Goal: Task Accomplishment & Management: Use online tool/utility

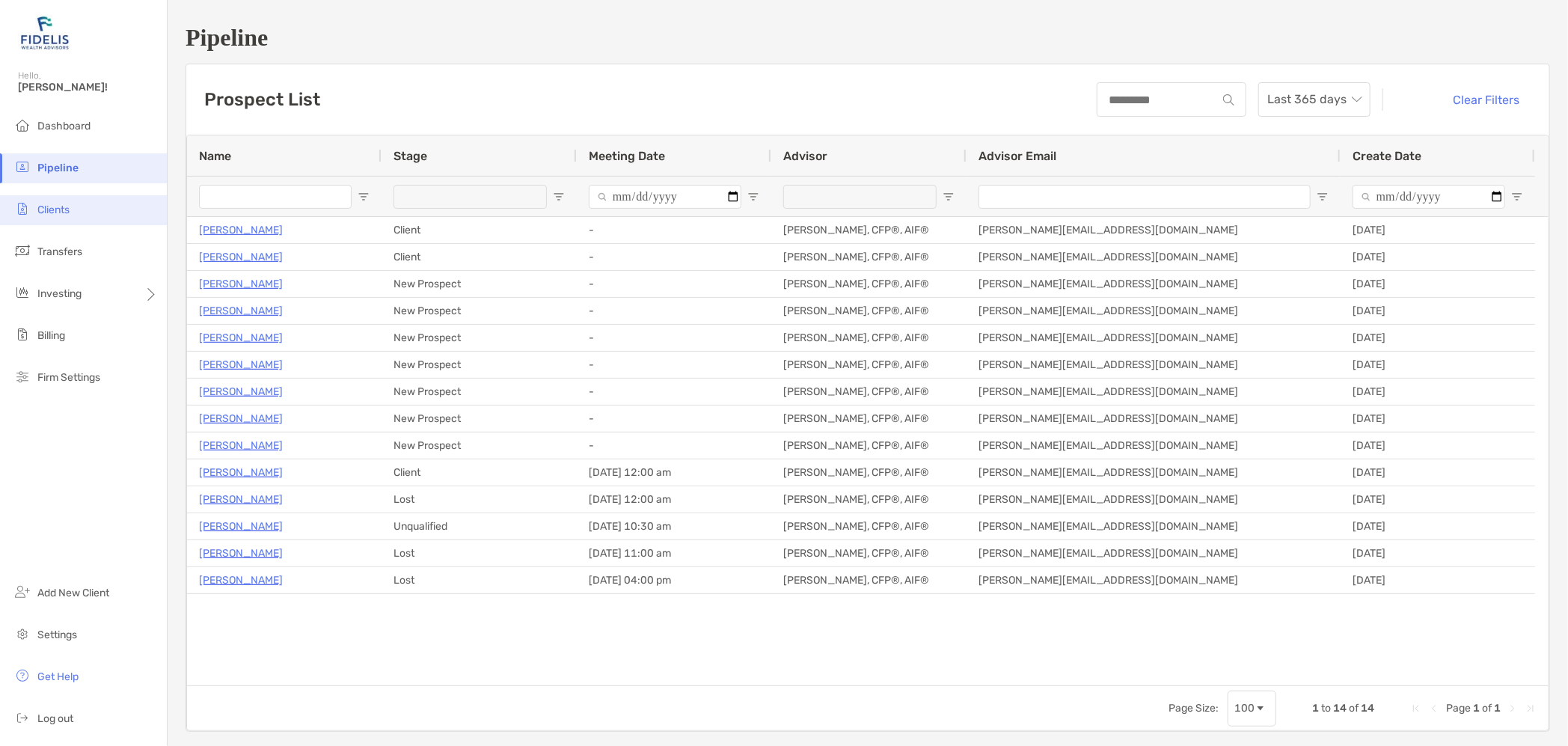
click at [51, 210] on span "Clients" at bounding box center [53, 210] width 32 height 13
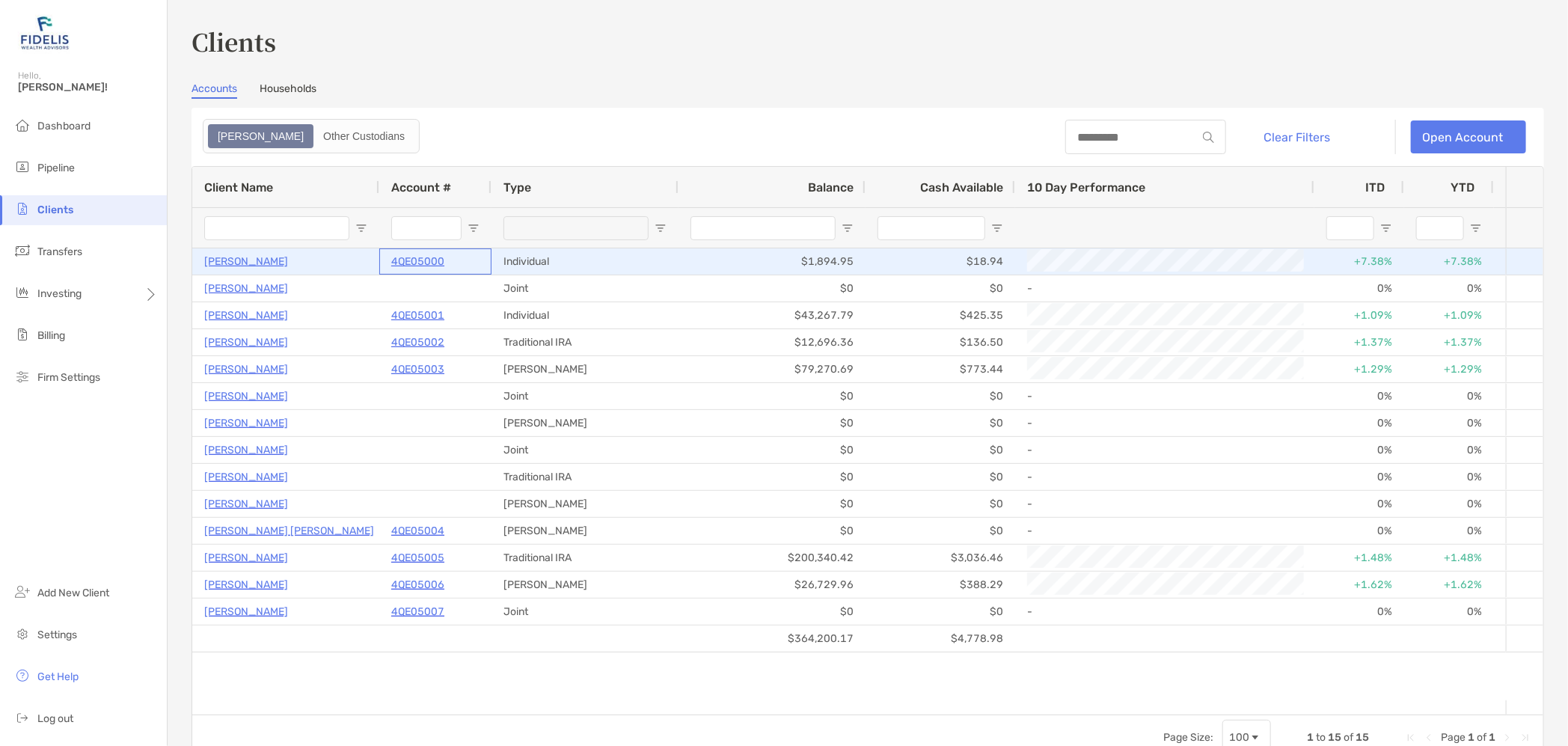
click at [430, 257] on p "4QE05000" at bounding box center [418, 261] width 53 height 18
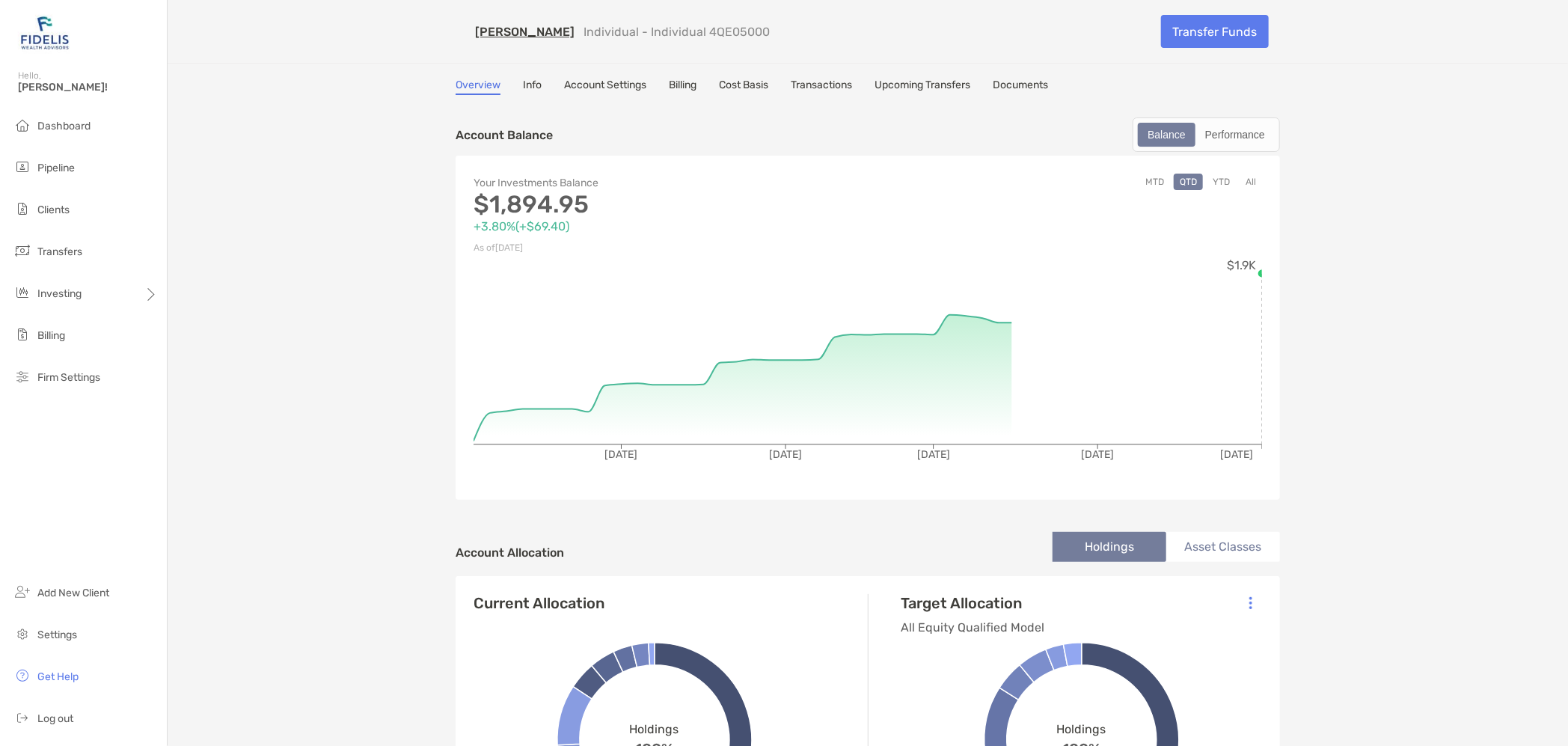
click at [828, 85] on link "Transactions" at bounding box center [821, 87] width 61 height 16
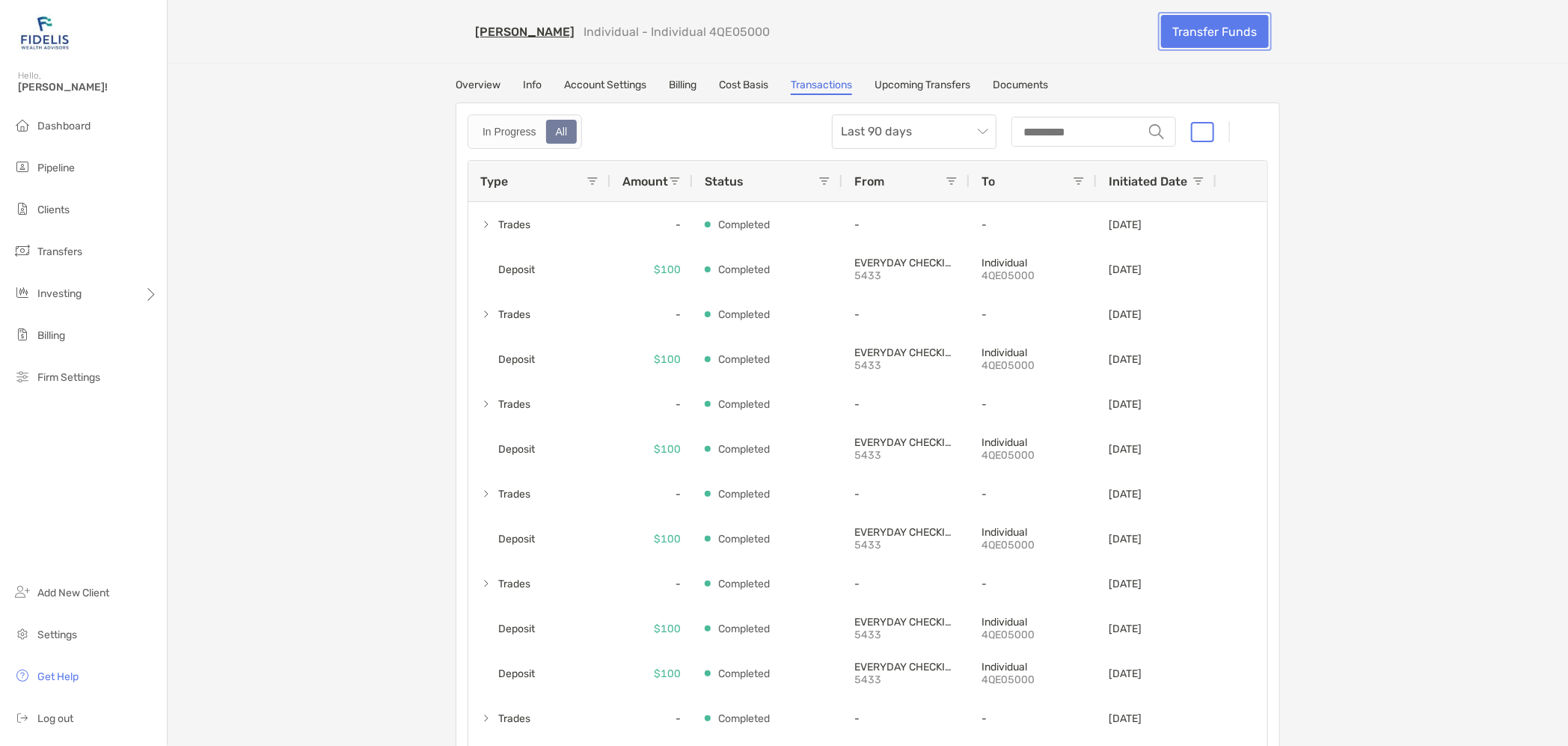
click at [1206, 27] on link "Transfer Funds" at bounding box center [1215, 31] width 108 height 33
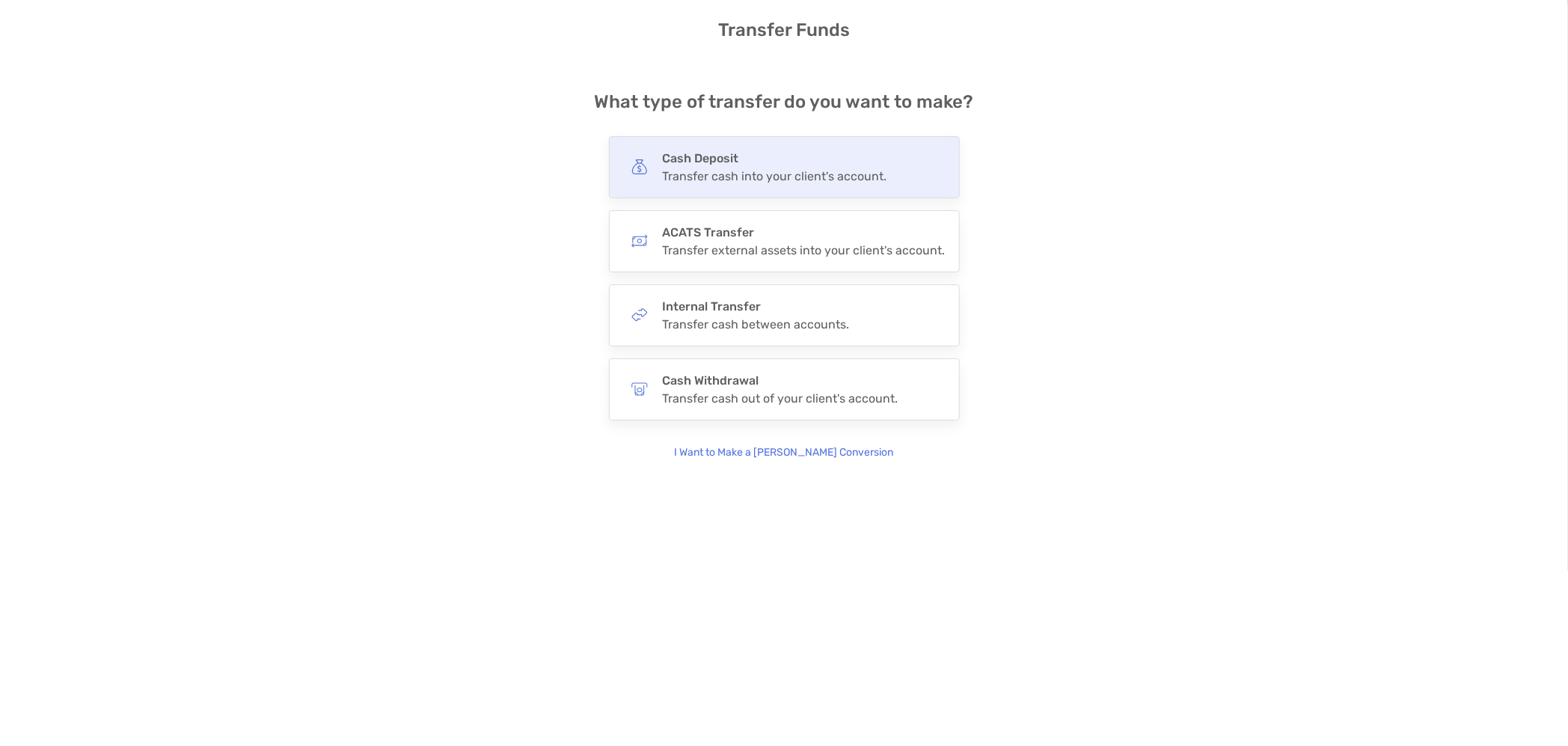
click at [722, 165] on div "Cash Deposit Transfer cash into your client's account." at bounding box center [774, 167] width 225 height 32
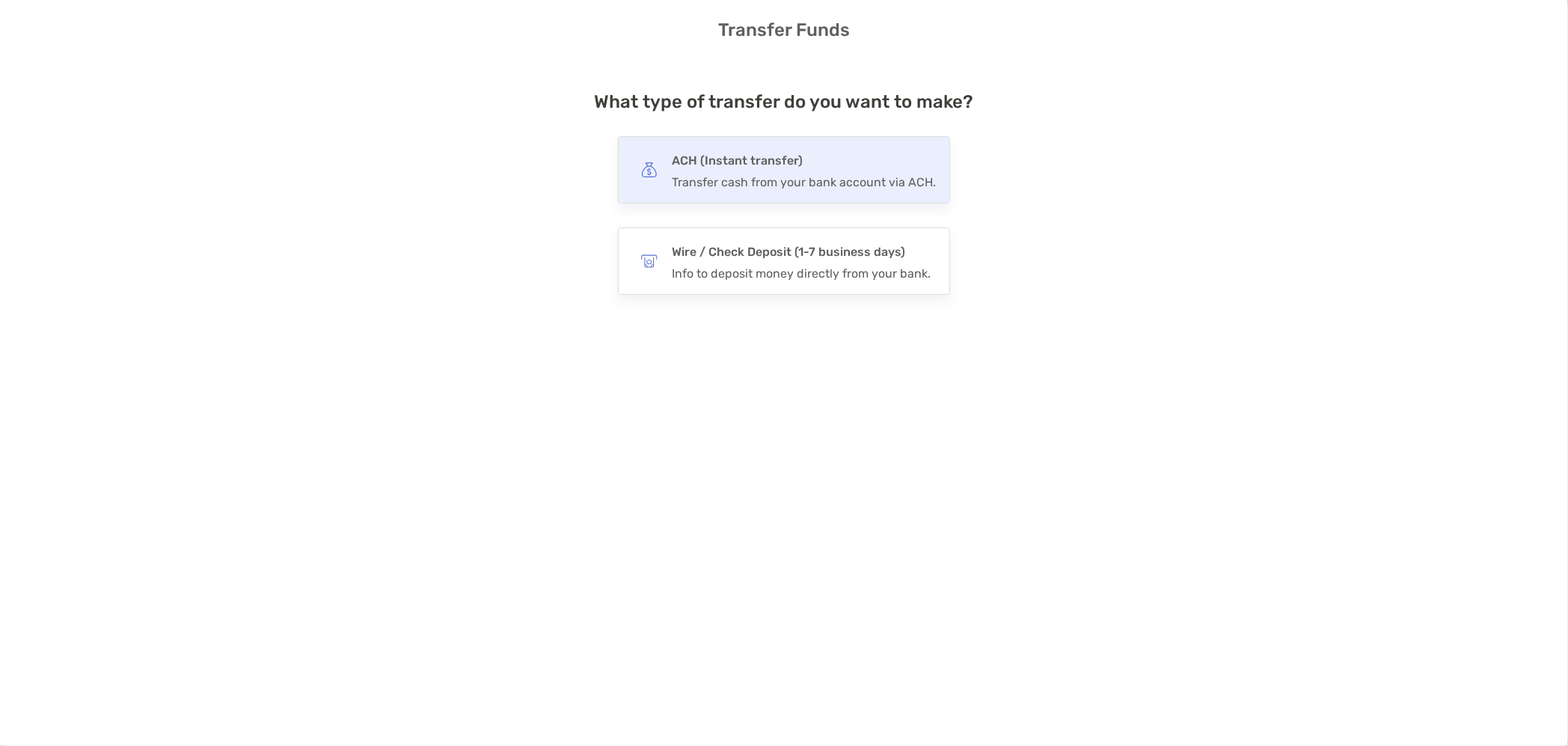
click at [784, 188] on div "Transfer cash from your bank account via ACH." at bounding box center [804, 182] width 264 height 15
click at [0, 0] on input "***" at bounding box center [0, 0] width 0 height 0
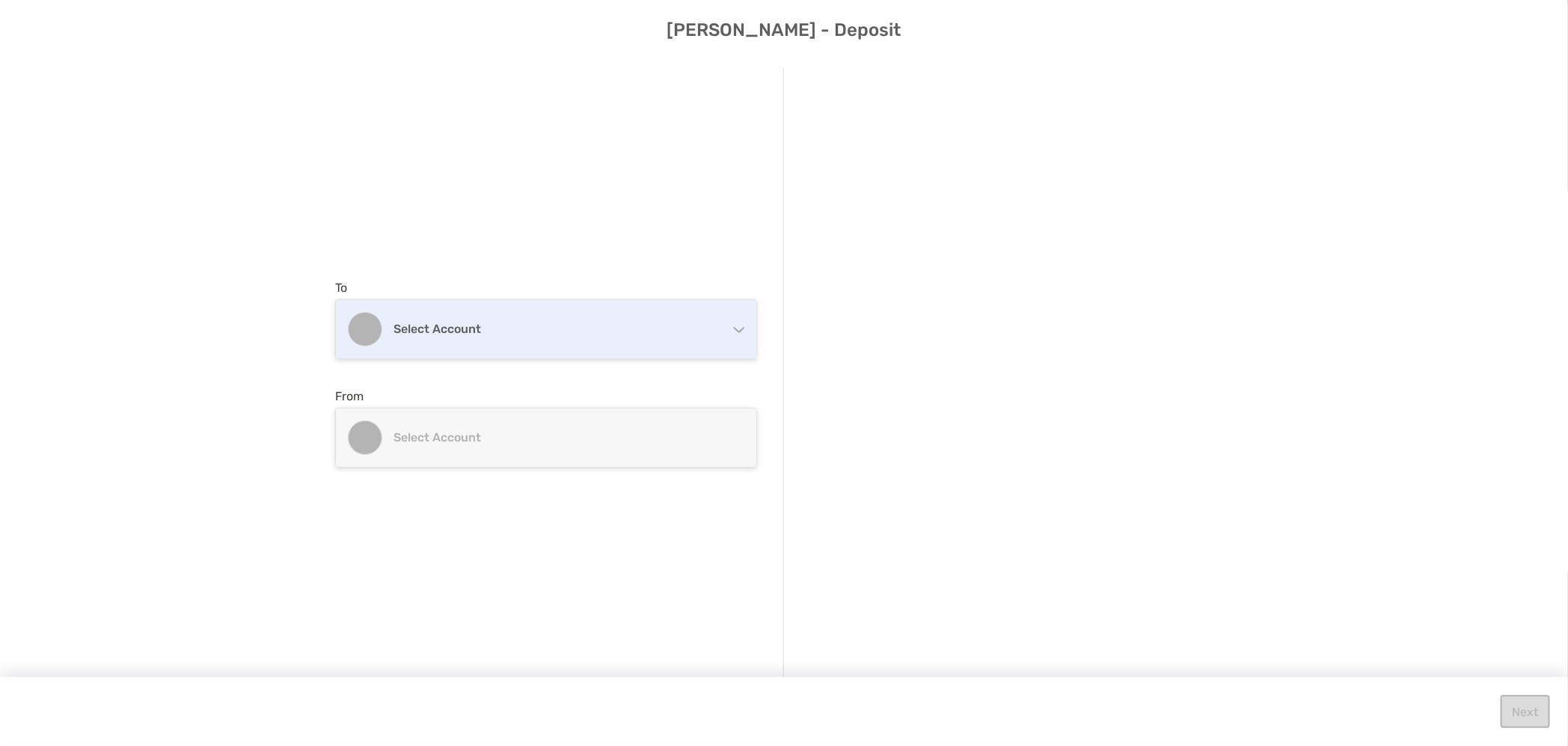
click at [495, 325] on h4 "Select account" at bounding box center [554, 329] width 323 height 15
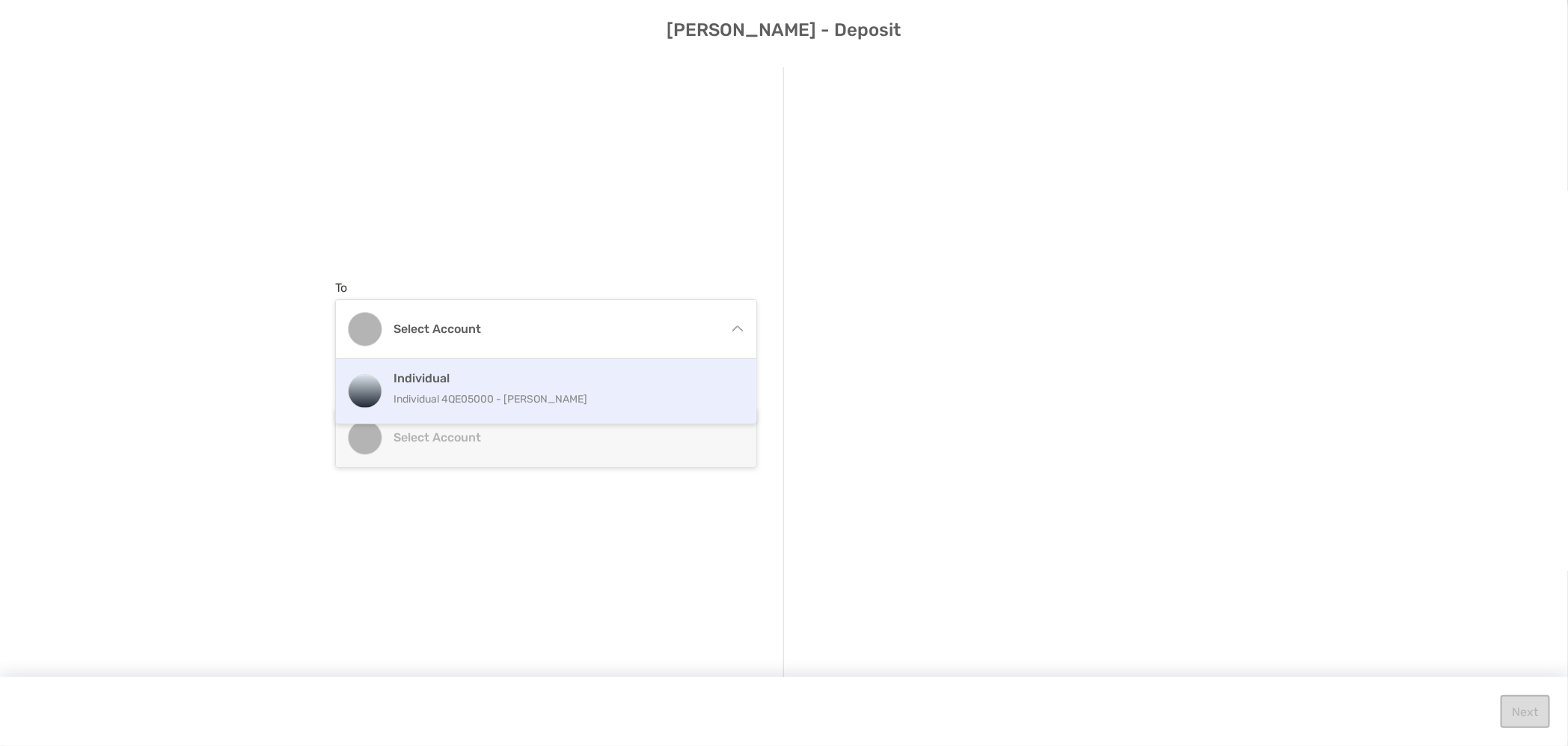
click at [458, 399] on p "Individual 4QE05000 - [PERSON_NAME]" at bounding box center [562, 399] width 337 height 18
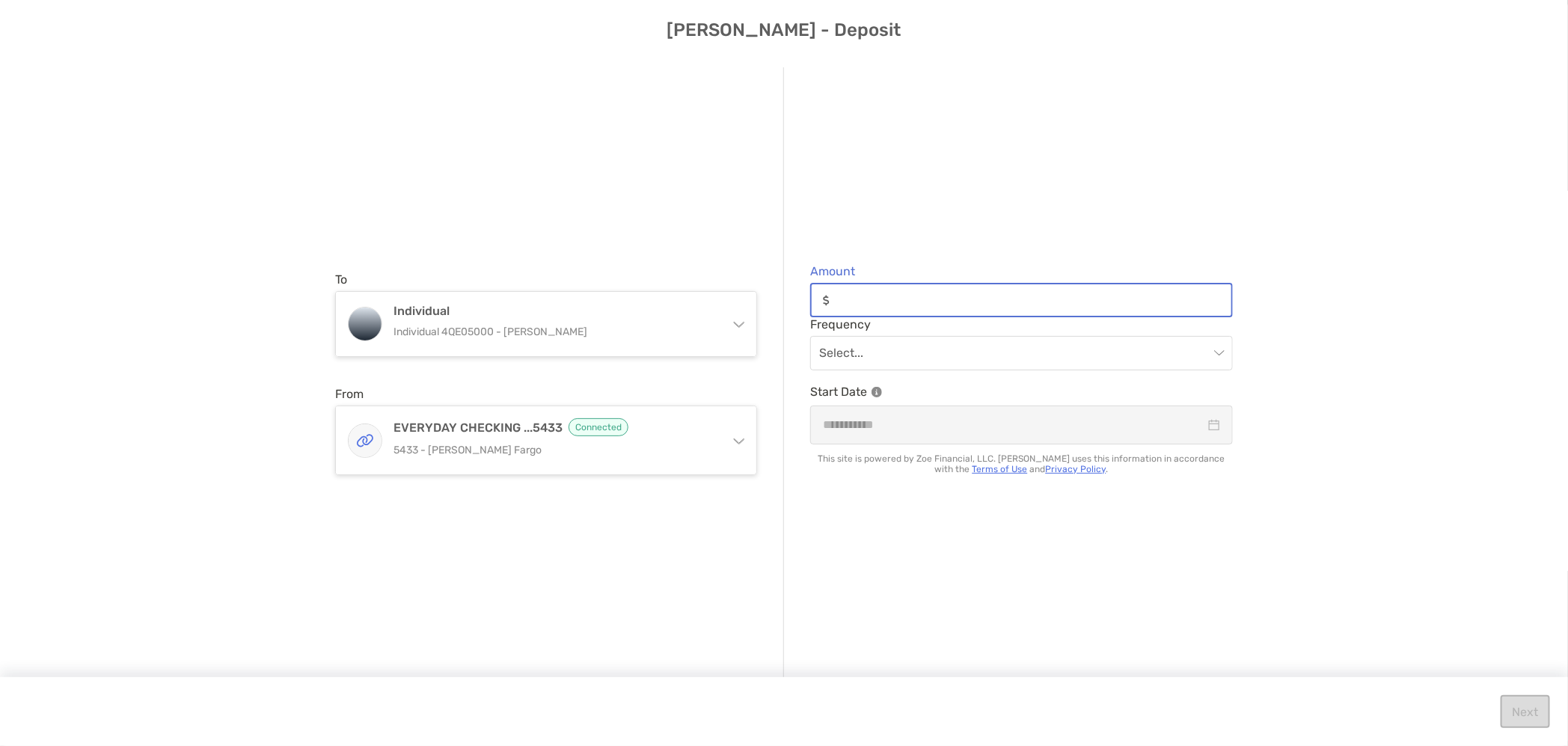
click at [879, 303] on input "Amount" at bounding box center [1034, 301] width 396 height 13
click at [949, 198] on div "Amount Frequency Select... Start Date This site is powered by Zoe Financial, LL…" at bounding box center [1008, 373] width 449 height 612
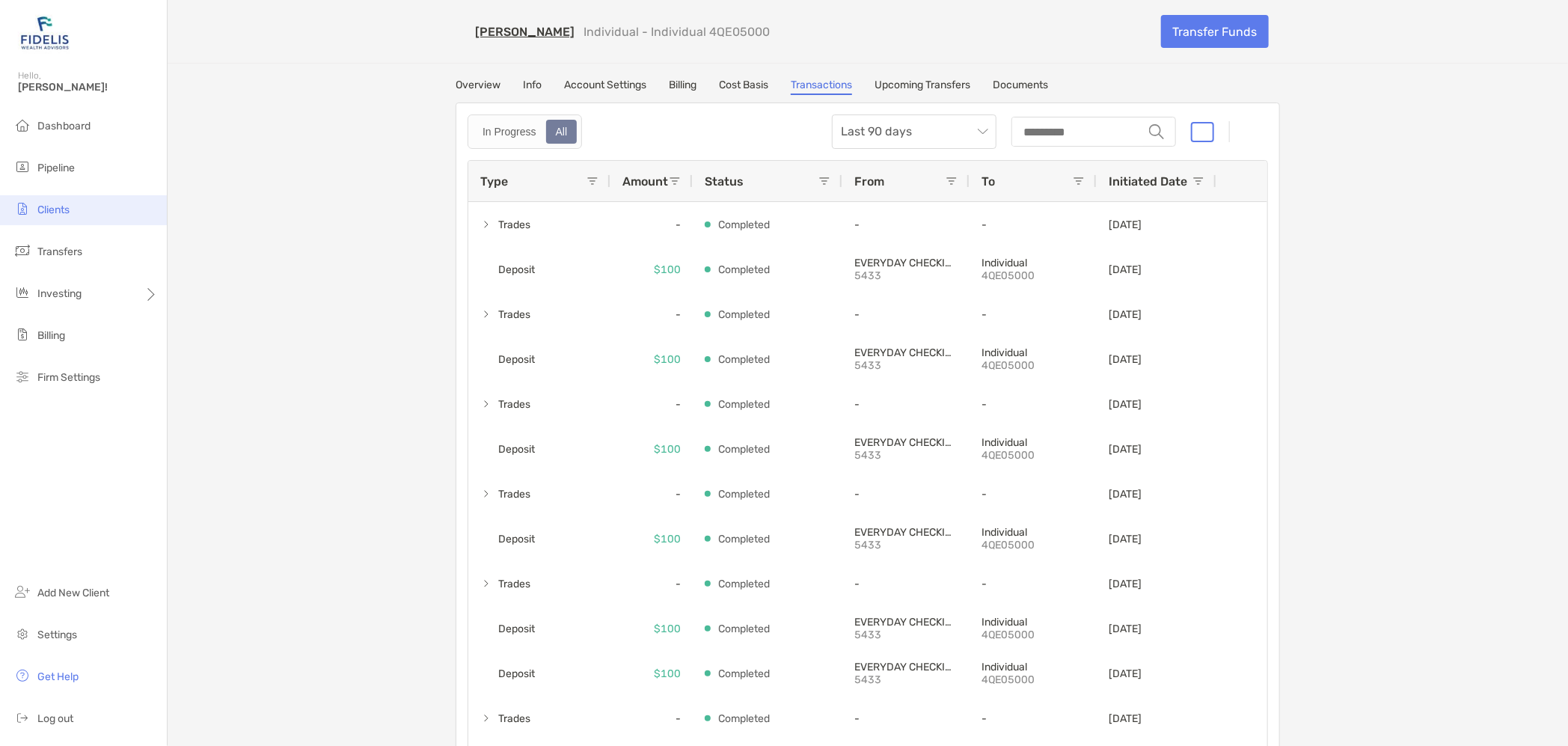
click at [57, 218] on li "Clients" at bounding box center [83, 210] width 167 height 30
